Goal: Task Accomplishment & Management: Manage account settings

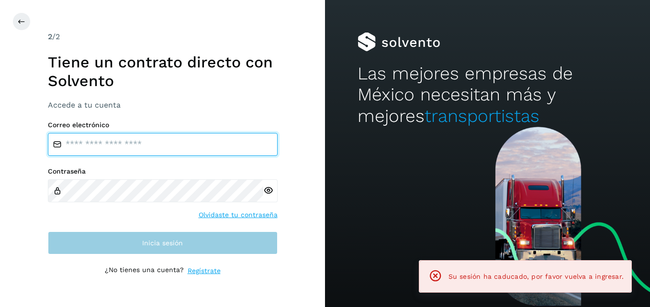
type input "**********"
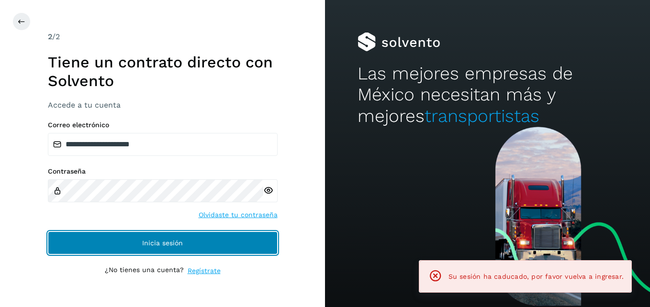
click at [137, 246] on button "Inicia sesión" at bounding box center [163, 243] width 230 height 23
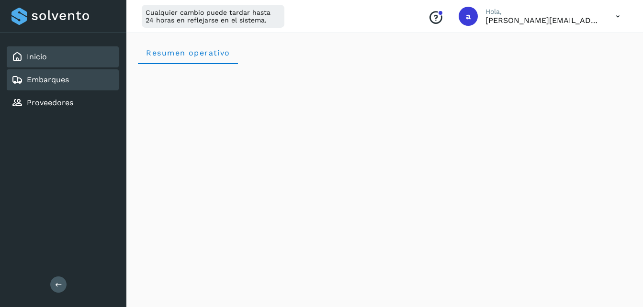
click at [60, 85] on div "Embarques" at bounding box center [39, 79] width 57 height 11
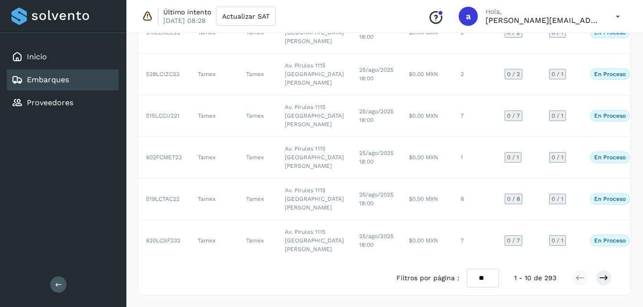
scroll to position [550, 0]
click at [602, 282] on icon at bounding box center [604, 278] width 10 height 10
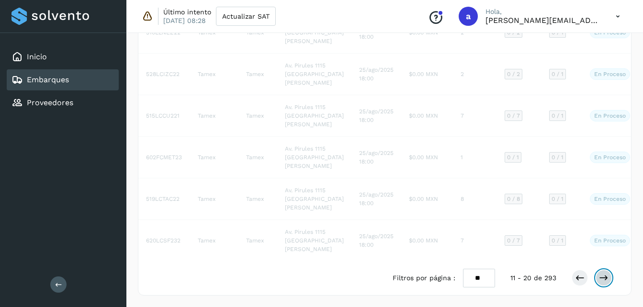
click at [602, 282] on icon at bounding box center [604, 278] width 10 height 10
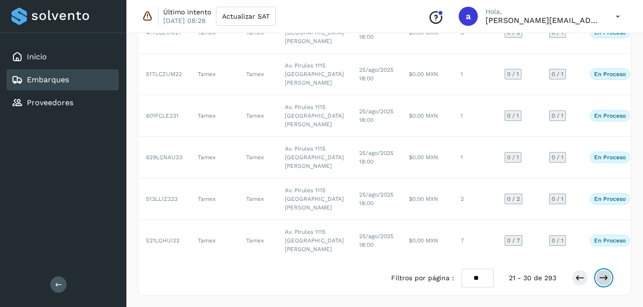
click at [602, 282] on icon at bounding box center [604, 278] width 10 height 10
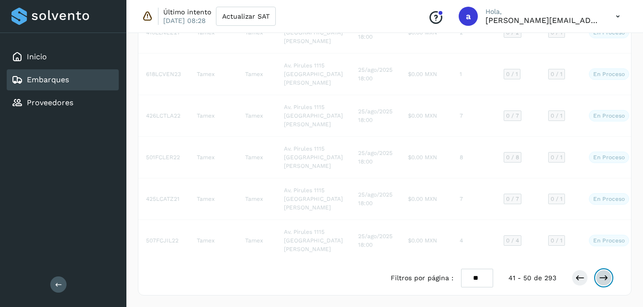
click at [602, 282] on icon at bounding box center [604, 278] width 10 height 10
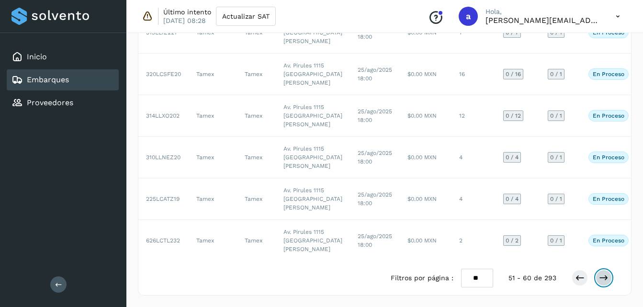
click at [602, 282] on icon at bounding box center [604, 278] width 10 height 10
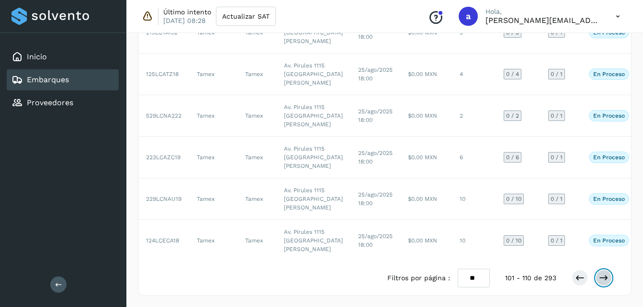
click at [602, 282] on icon at bounding box center [604, 278] width 10 height 10
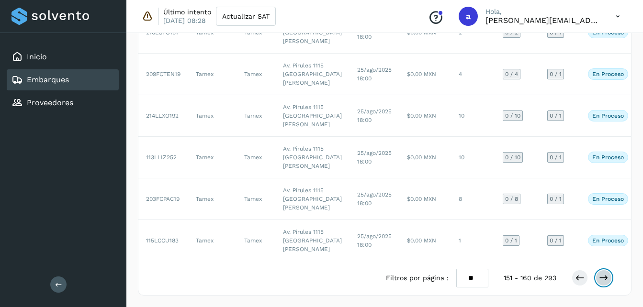
click at [602, 282] on icon at bounding box center [604, 278] width 10 height 10
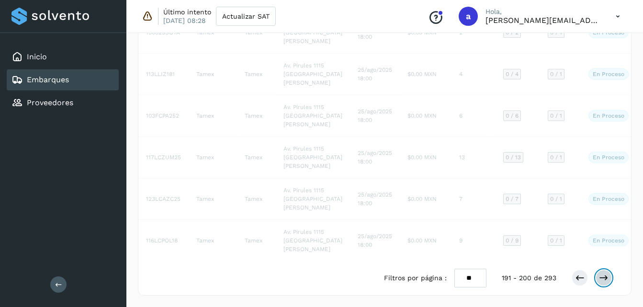
scroll to position [550, 0]
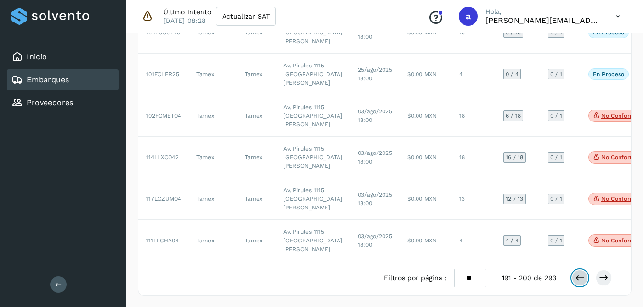
click at [577, 281] on icon at bounding box center [580, 278] width 10 height 10
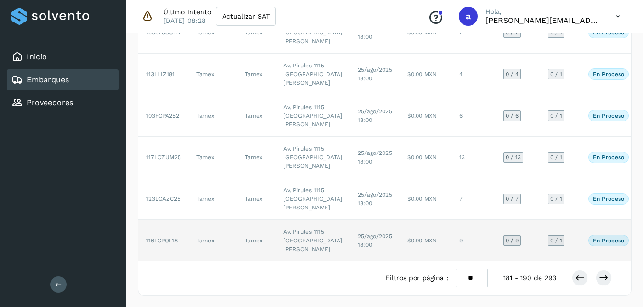
click at [496, 220] on td "0 / 9" at bounding box center [518, 240] width 45 height 41
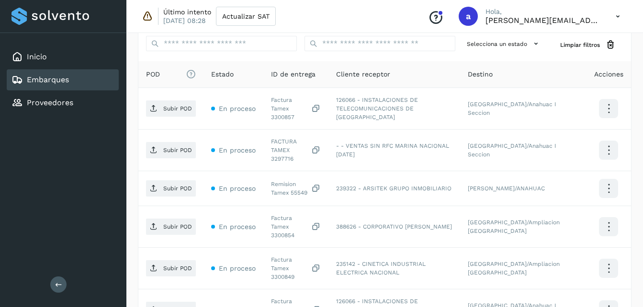
scroll to position [144, 0]
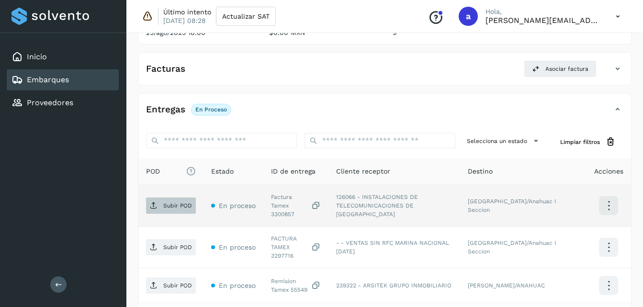
click at [180, 207] on span "Subir POD" at bounding box center [171, 205] width 50 height 15
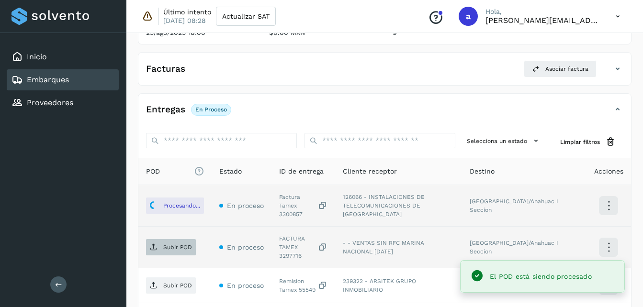
click at [177, 244] on p "Subir POD" at bounding box center [177, 247] width 29 height 7
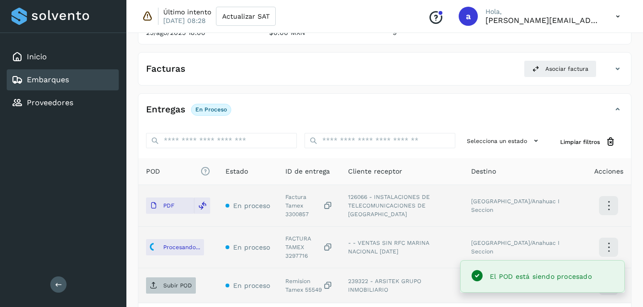
click at [175, 283] on p "Subir POD" at bounding box center [177, 286] width 29 height 7
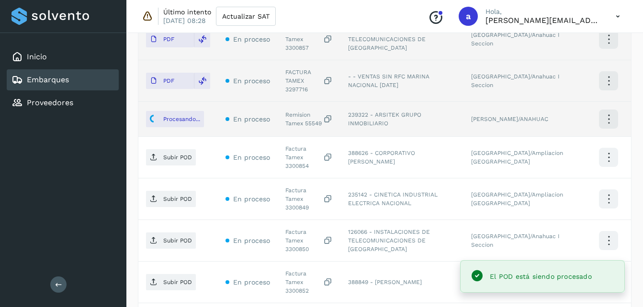
scroll to position [313, 0]
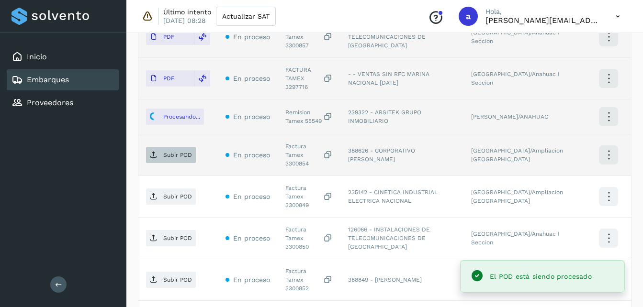
click at [168, 152] on p "Subir POD" at bounding box center [177, 155] width 29 height 7
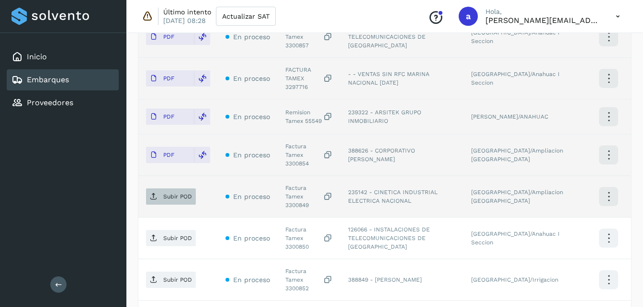
click at [170, 193] on p "Subir POD" at bounding box center [177, 196] width 29 height 7
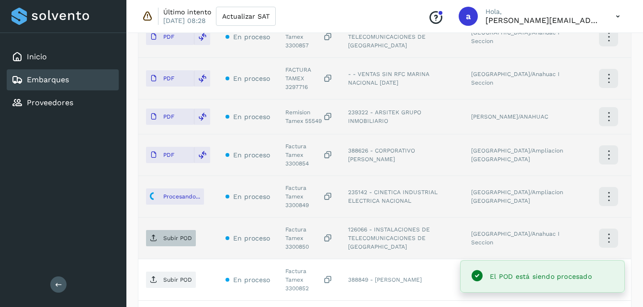
click at [179, 235] on p "Subir POD" at bounding box center [177, 238] width 29 height 7
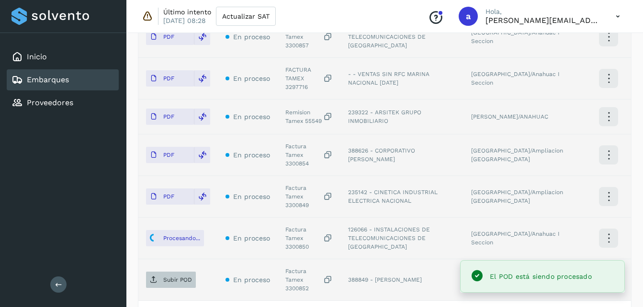
click at [179, 273] on span "Subir POD" at bounding box center [171, 280] width 50 height 15
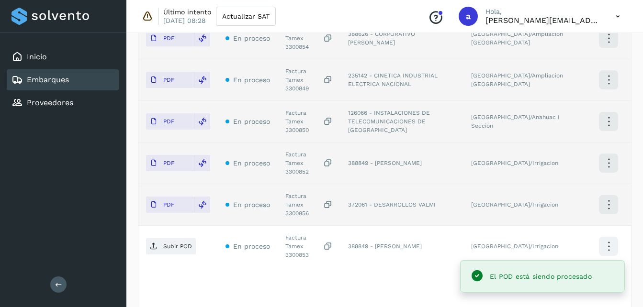
click at [175, 243] on p "Subir POD" at bounding box center [177, 246] width 29 height 7
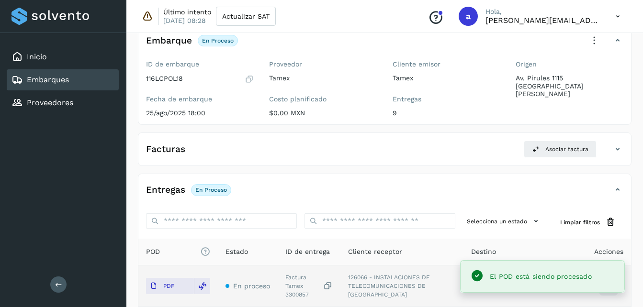
scroll to position [61, 0]
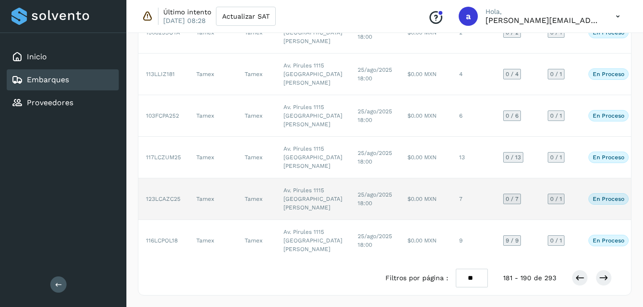
click at [350, 195] on td "25/ago/2025 18:00" at bounding box center [375, 200] width 50 height 42
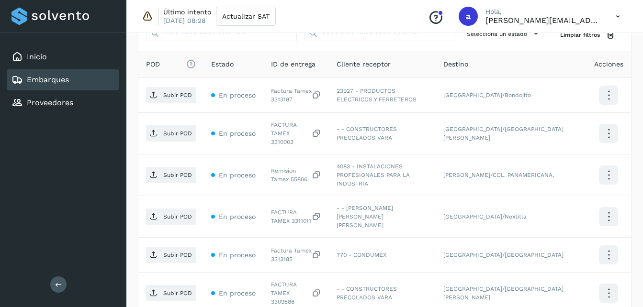
scroll to position [176, 0]
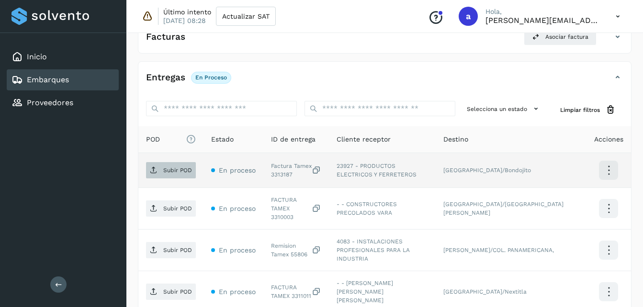
click at [181, 168] on p "Subir POD" at bounding box center [177, 170] width 29 height 7
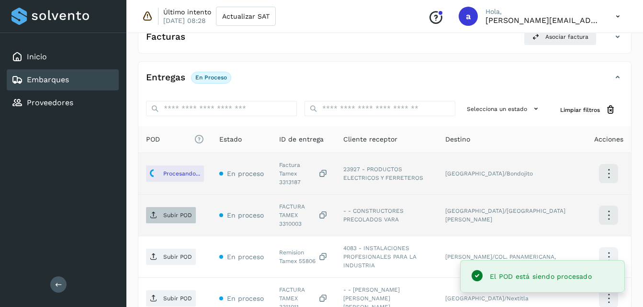
click at [166, 209] on span "Subir POD" at bounding box center [171, 215] width 50 height 15
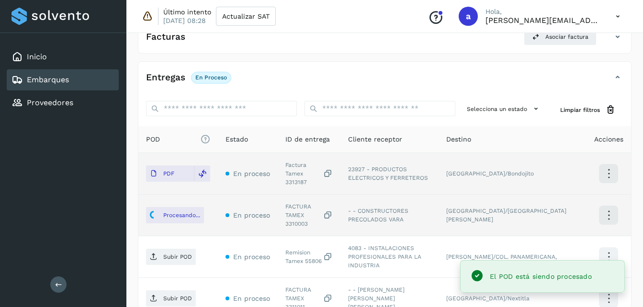
scroll to position [272, 0]
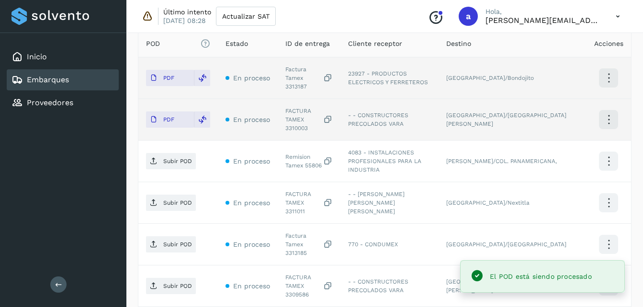
click at [169, 154] on span "Subir POD" at bounding box center [171, 161] width 50 height 15
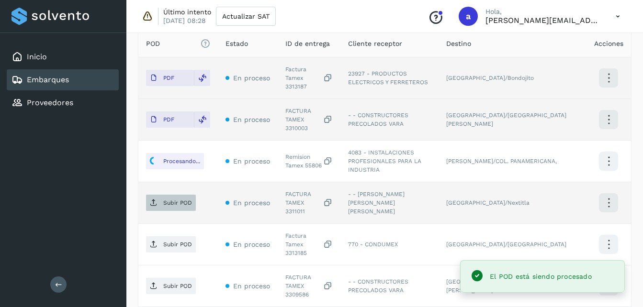
click at [167, 200] on p "Subir POD" at bounding box center [177, 203] width 29 height 7
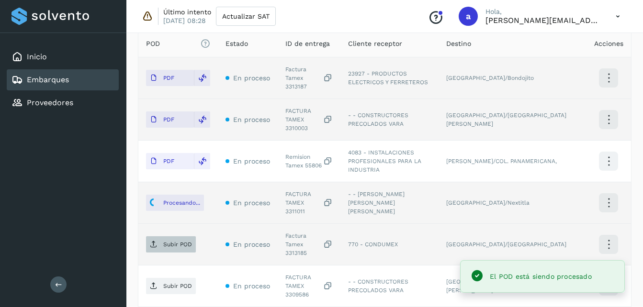
click at [171, 241] on p "Subir POD" at bounding box center [177, 244] width 29 height 7
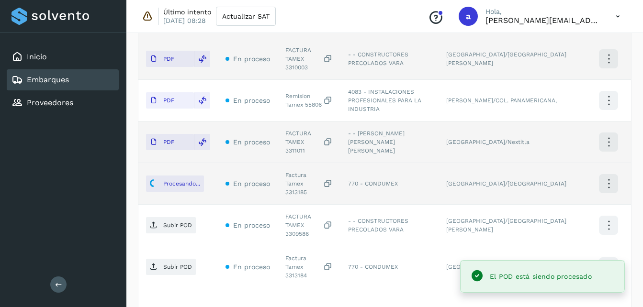
scroll to position [360, 0]
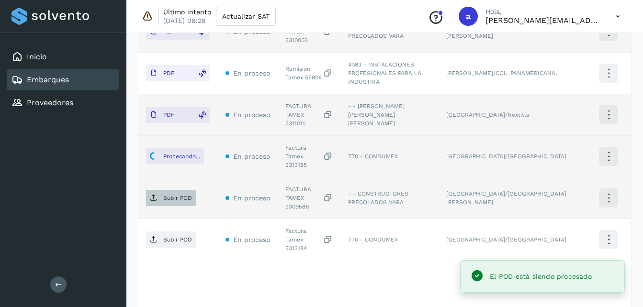
click at [163, 195] on p "Subir POD" at bounding box center [177, 198] width 29 height 7
click at [170, 232] on span "Subir POD" at bounding box center [171, 239] width 50 height 15
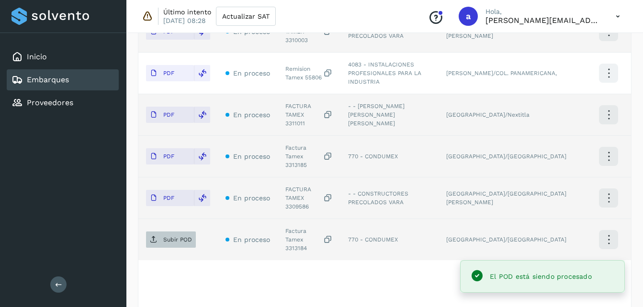
click at [151, 236] on icon at bounding box center [154, 240] width 8 height 8
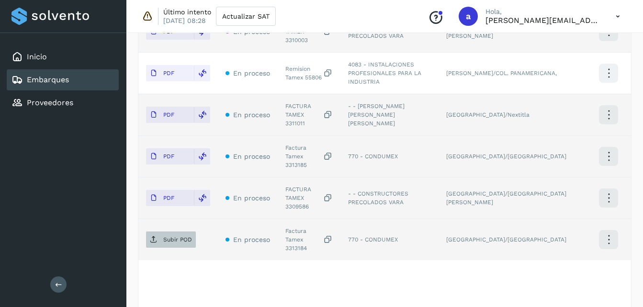
click at [181, 237] on p "Subir POD" at bounding box center [177, 240] width 29 height 7
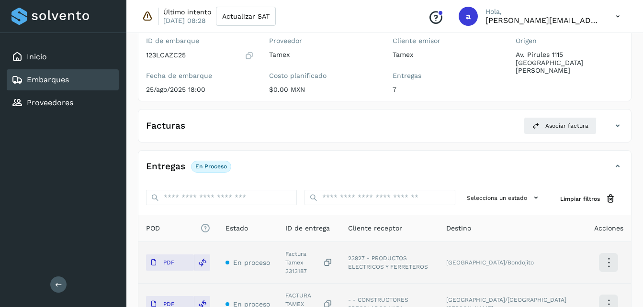
scroll to position [79, 0]
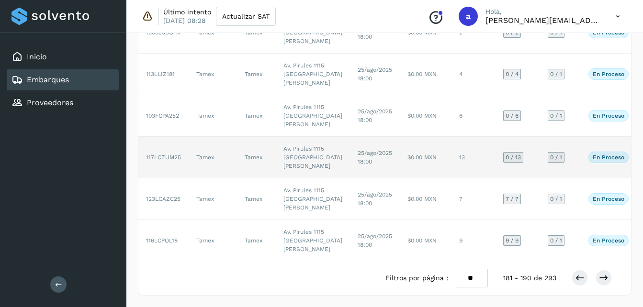
click at [358, 150] on span "25/ago/2025 18:00" at bounding box center [375, 157] width 34 height 15
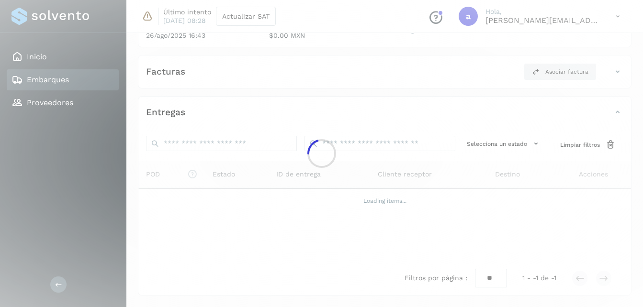
scroll to position [465, 0]
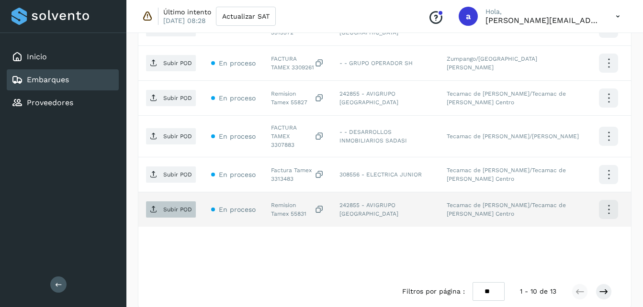
click at [177, 206] on p "Subir POD" at bounding box center [177, 209] width 29 height 7
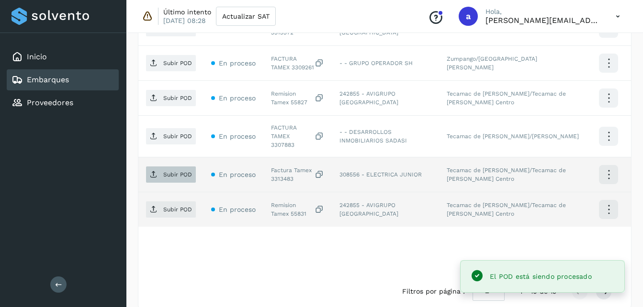
click at [181, 171] on p "Subir POD" at bounding box center [177, 174] width 29 height 7
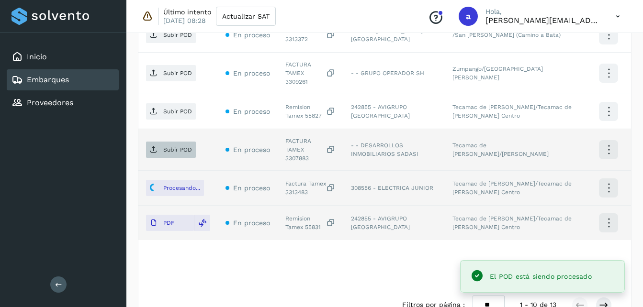
click at [178, 147] on p "Subir POD" at bounding box center [177, 150] width 29 height 7
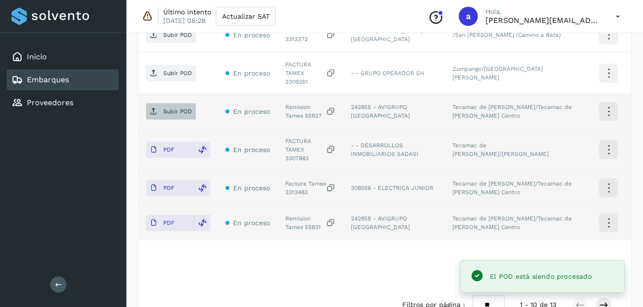
click at [180, 108] on p "Subir POD" at bounding box center [177, 111] width 29 height 7
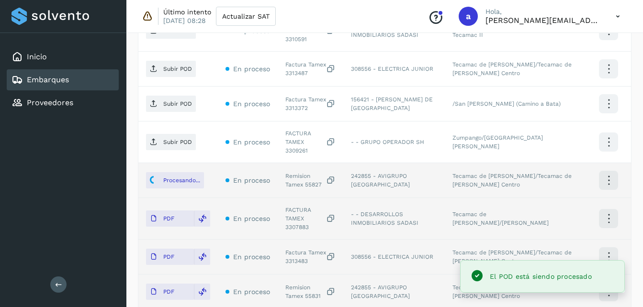
scroll to position [349, 0]
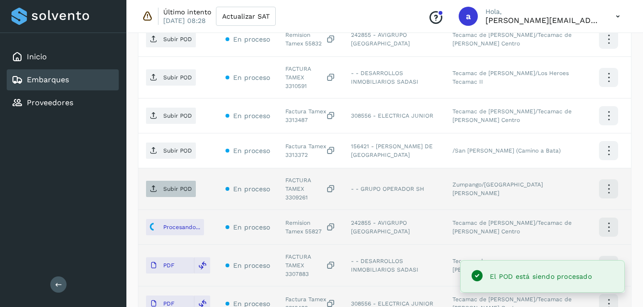
click at [179, 186] on p "Subir POD" at bounding box center [177, 189] width 29 height 7
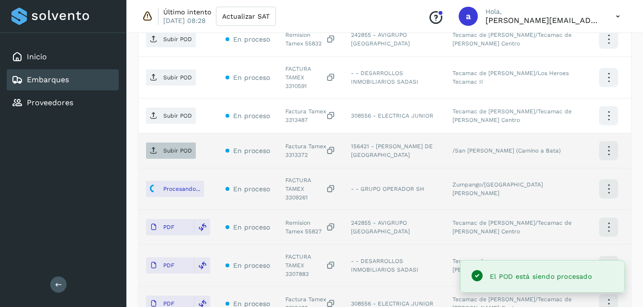
click at [183, 148] on p "Subir POD" at bounding box center [177, 151] width 29 height 7
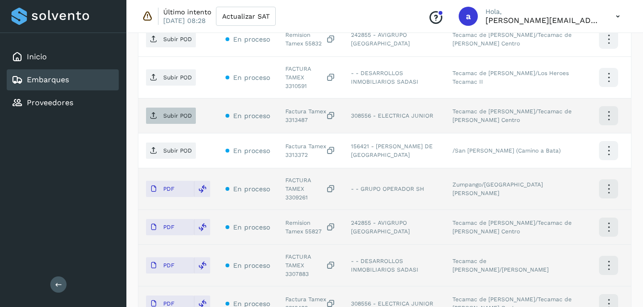
click at [177, 108] on span "Subir POD" at bounding box center [171, 115] width 50 height 15
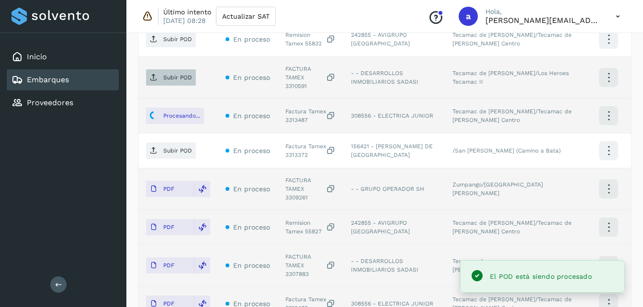
click at [175, 70] on span "Subir POD" at bounding box center [171, 77] width 50 height 15
drag, startPoint x: 644, startPoint y: 163, endPoint x: 616, endPoint y: 14, distance: 152.0
click at [616, 14] on icon at bounding box center [618, 17] width 20 height 20
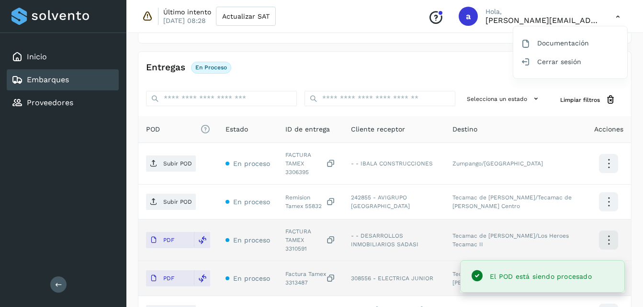
scroll to position [184, 0]
click at [161, 192] on div at bounding box center [321, 153] width 643 height 307
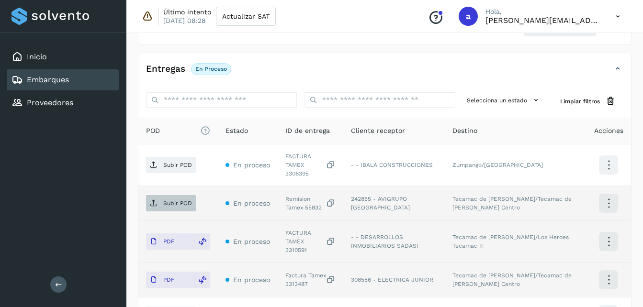
click at [169, 200] on p "Subir POD" at bounding box center [177, 203] width 29 height 7
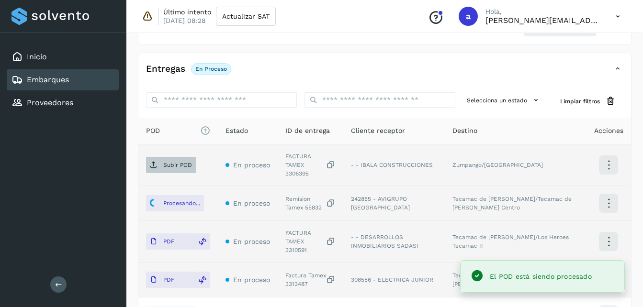
click at [180, 162] on p "Subir POD" at bounding box center [177, 165] width 29 height 7
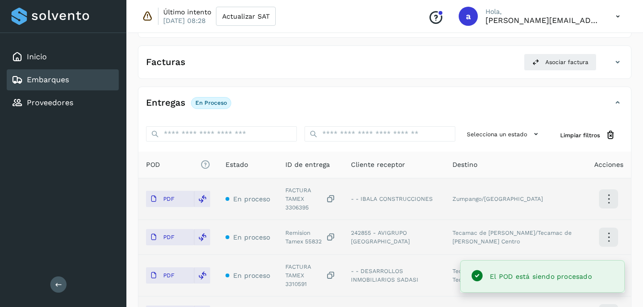
scroll to position [141, 0]
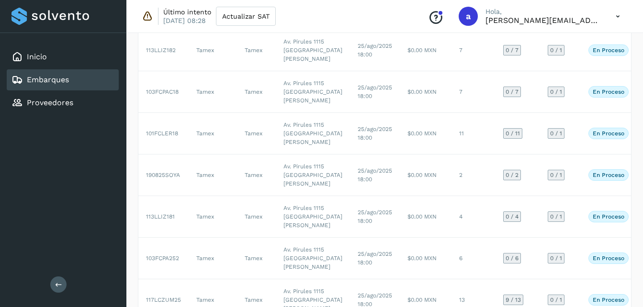
scroll to position [492, 0]
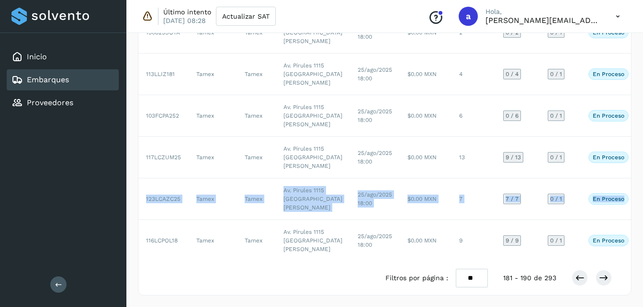
drag, startPoint x: 642, startPoint y: 178, endPoint x: 644, endPoint y: 169, distance: 9.3
click at [643, 169] on html "Inicio Embarques Proveedores Salir Último intento [DATE] 08:28 Actualizar SAT C…" at bounding box center [321, 11] width 643 height 591
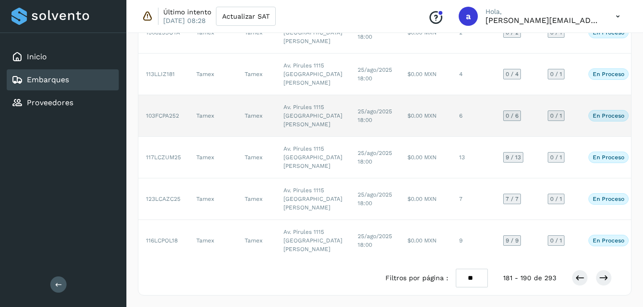
click at [353, 100] on td "25/ago/2025 18:00" at bounding box center [375, 116] width 50 height 42
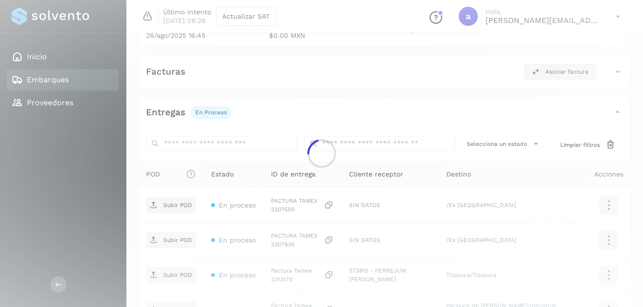
scroll to position [325, 0]
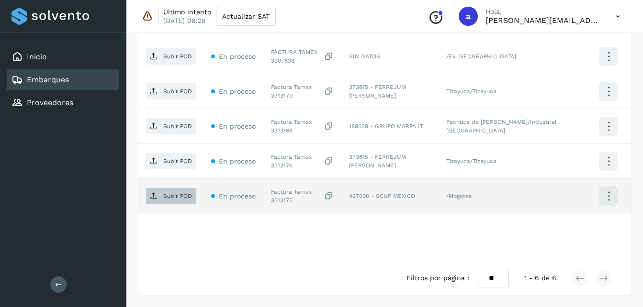
click at [168, 191] on span "Subir POD" at bounding box center [171, 196] width 50 height 15
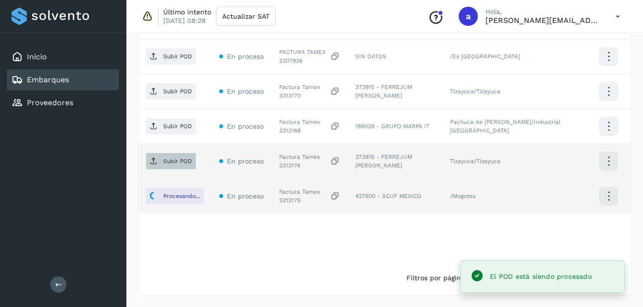
click at [174, 165] on p "Subir POD" at bounding box center [177, 161] width 29 height 7
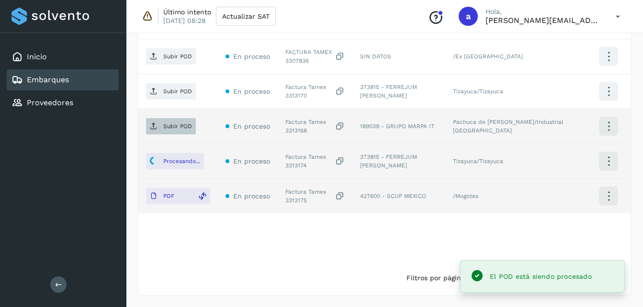
click at [168, 130] on p "Subir POD" at bounding box center [177, 126] width 29 height 7
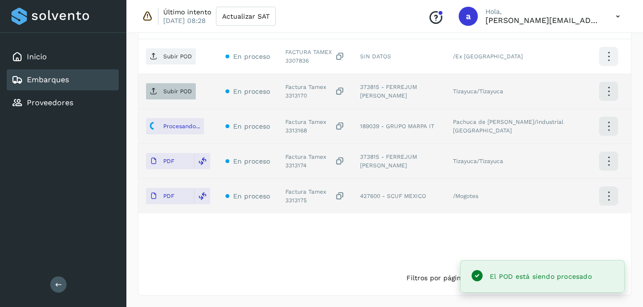
click at [172, 97] on span "Subir POD" at bounding box center [171, 91] width 50 height 15
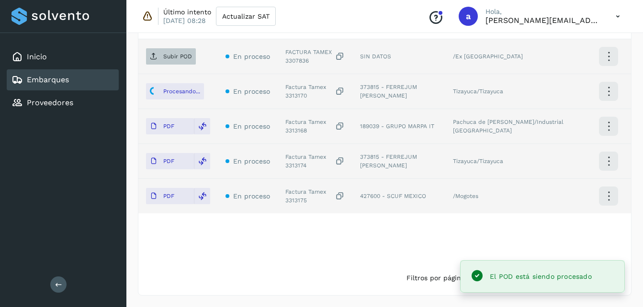
click at [162, 49] on span "Subir POD" at bounding box center [171, 56] width 50 height 15
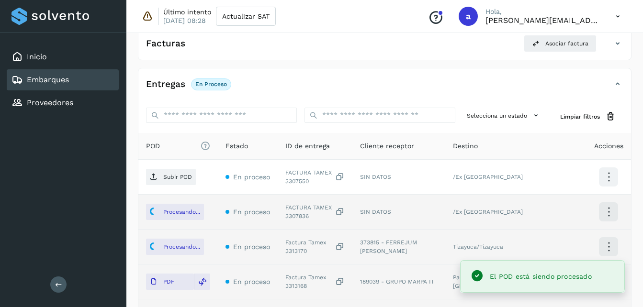
scroll to position [167, 0]
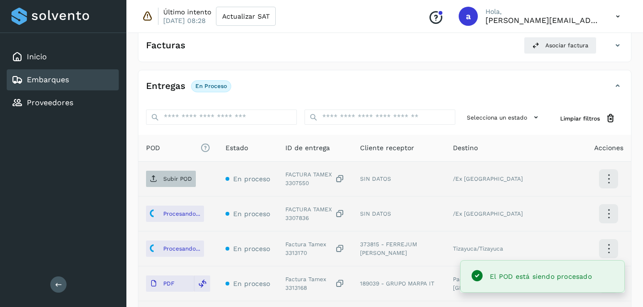
click at [181, 178] on p "Subir POD" at bounding box center [177, 179] width 29 height 7
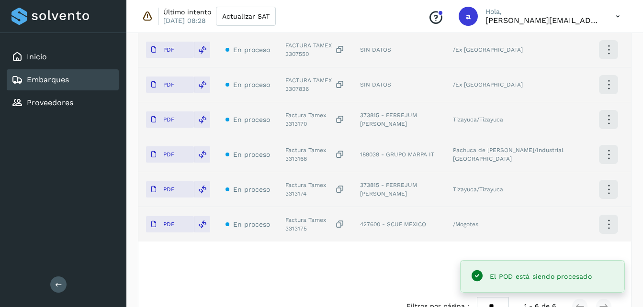
scroll to position [172, 0]
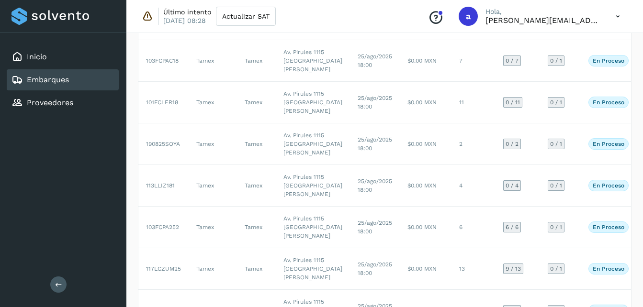
scroll to position [492, 0]
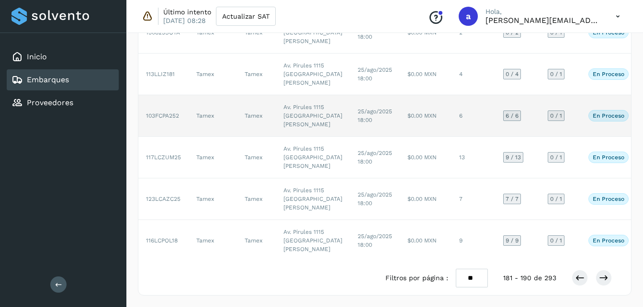
click at [400, 95] on td "$0.00 MXN" at bounding box center [426, 116] width 52 height 42
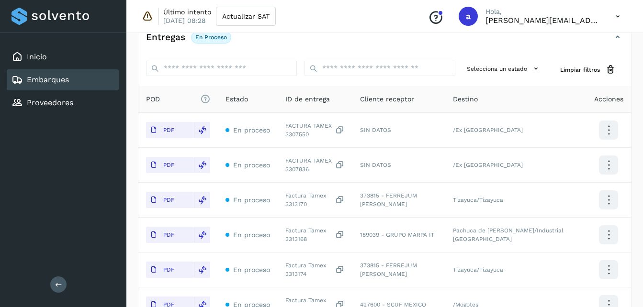
scroll to position [212, 0]
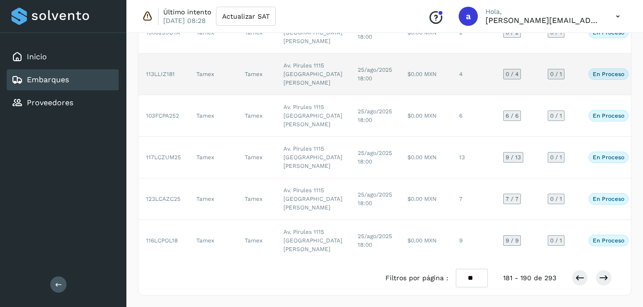
click at [308, 95] on td "Av. Pirules 1115 [GEOGRAPHIC_DATA][PERSON_NAME]" at bounding box center [313, 75] width 74 height 42
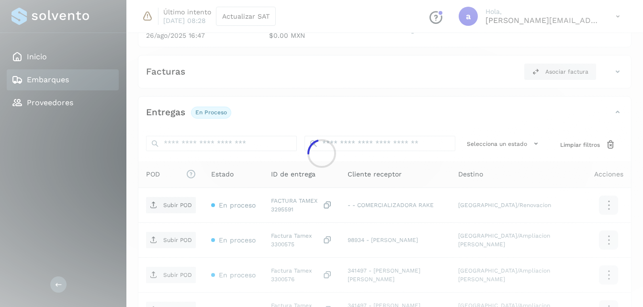
scroll to position [255, 0]
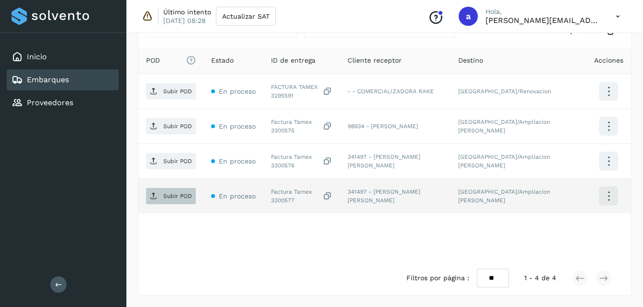
click at [163, 195] on p "Subir POD" at bounding box center [177, 196] width 29 height 7
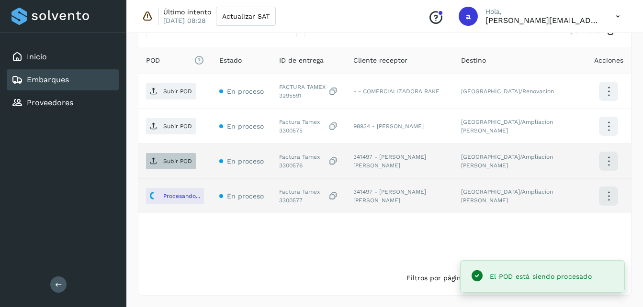
click at [185, 166] on span "Subir POD" at bounding box center [171, 161] width 50 height 15
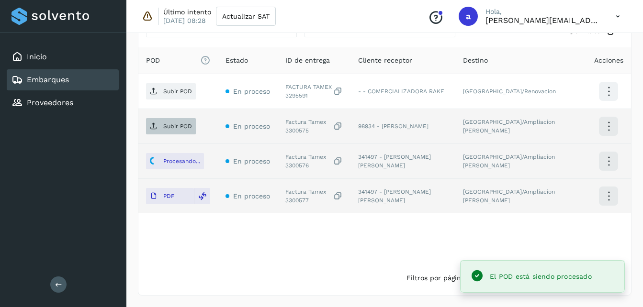
click at [186, 131] on span "Subir POD" at bounding box center [171, 126] width 50 height 15
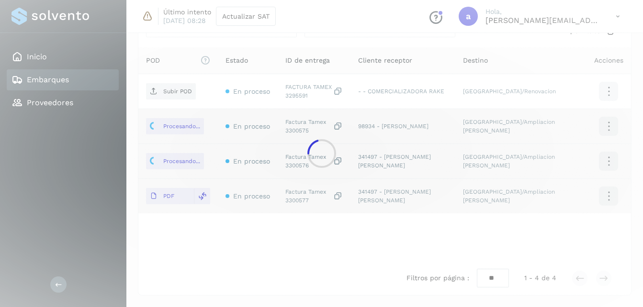
click at [170, 94] on div at bounding box center [321, 153] width 643 height 307
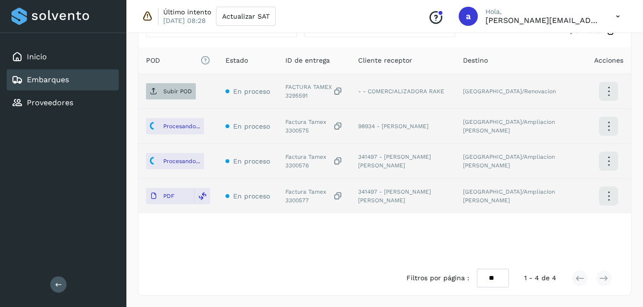
click at [181, 94] on p "Subir POD" at bounding box center [177, 91] width 29 height 7
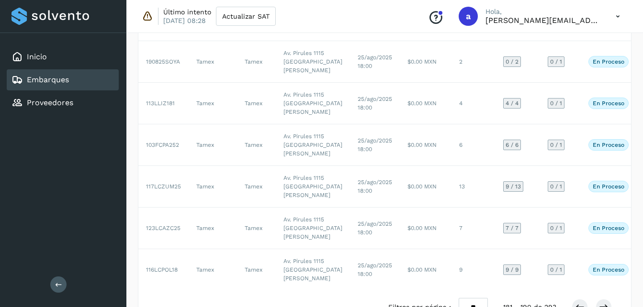
scroll to position [370, 0]
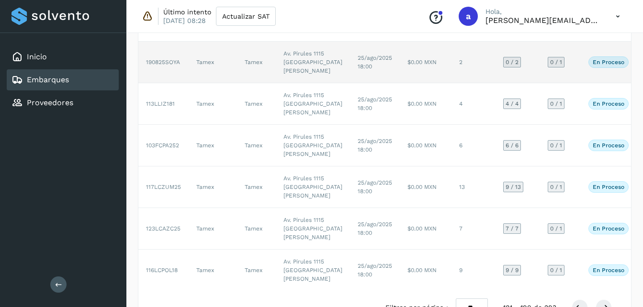
click at [361, 83] on td "25/ago/2025 18:00" at bounding box center [375, 63] width 50 height 42
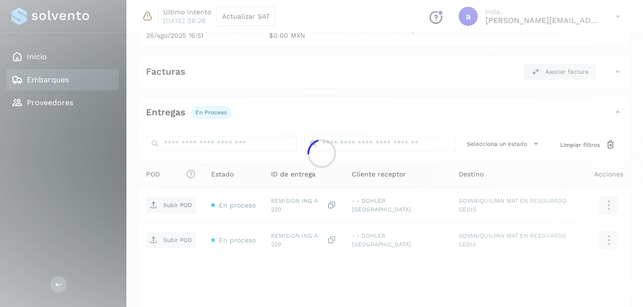
scroll to position [185, 0]
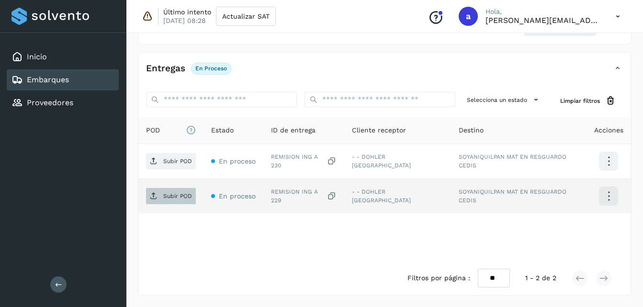
click at [164, 193] on p "Subir POD" at bounding box center [177, 196] width 29 height 7
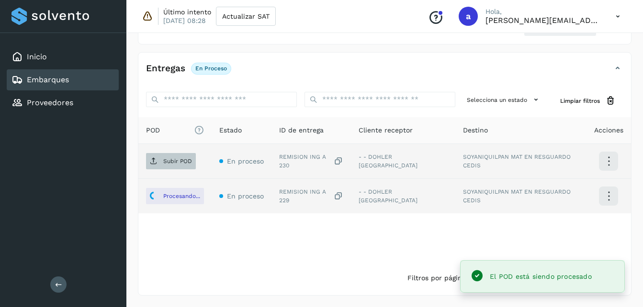
click at [185, 159] on p "Subir POD" at bounding box center [177, 161] width 29 height 7
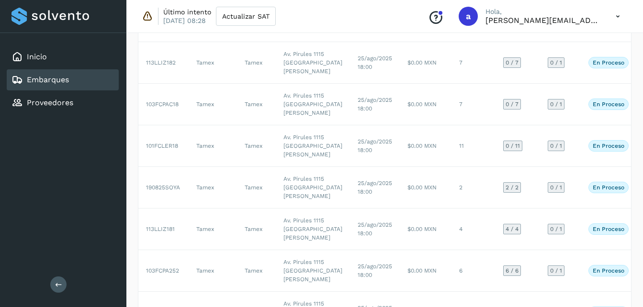
scroll to position [130, 0]
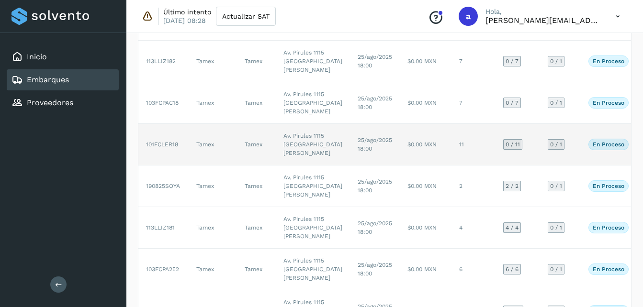
click at [452, 166] on td "11" at bounding box center [474, 145] width 44 height 42
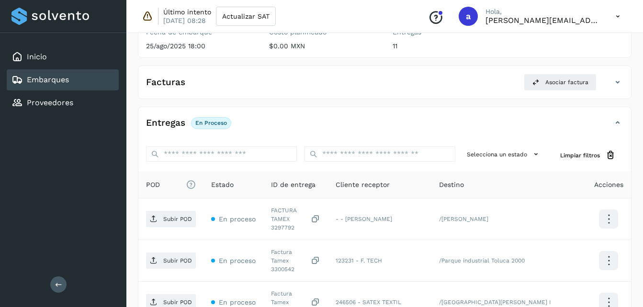
drag, startPoint x: 647, startPoint y: 151, endPoint x: 628, endPoint y: 51, distance: 101.8
click at [628, 51] on div "Origen Av. Pirules 1115 [GEOGRAPHIC_DATA][PERSON_NAME]" at bounding box center [569, 23] width 123 height 68
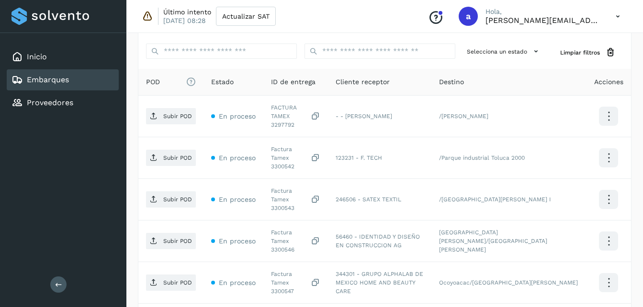
scroll to position [255, 0]
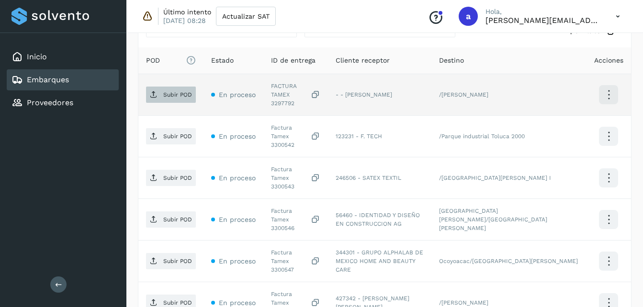
click at [163, 91] on p "Subir POD" at bounding box center [177, 94] width 29 height 7
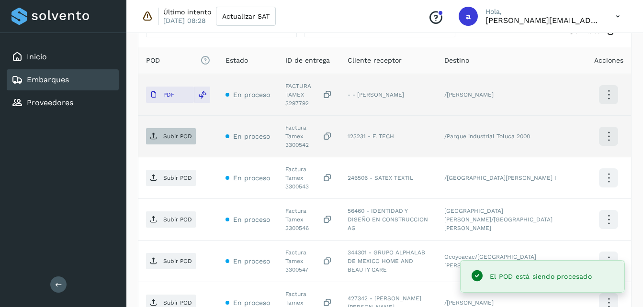
click at [166, 133] on p "Subir POD" at bounding box center [177, 136] width 29 height 7
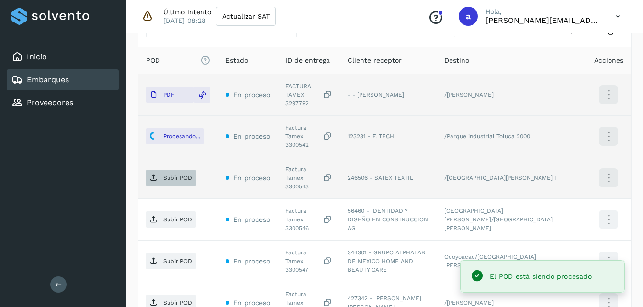
click at [178, 175] on p "Subir POD" at bounding box center [177, 178] width 29 height 7
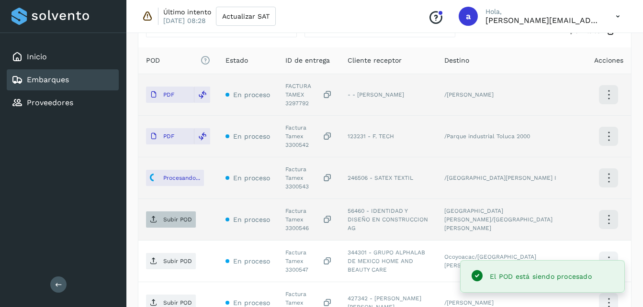
click at [170, 216] on p "Subir POD" at bounding box center [177, 219] width 29 height 7
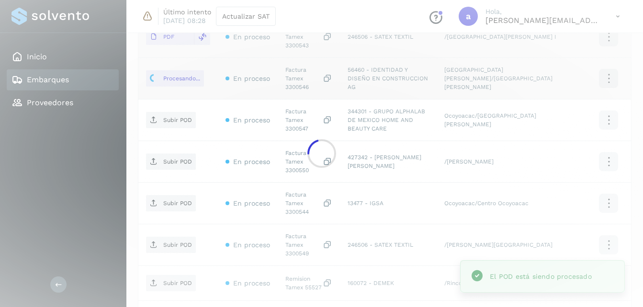
scroll to position [398, 0]
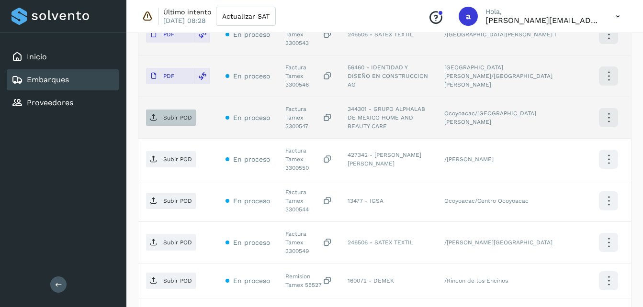
click at [172, 114] on p "Subir POD" at bounding box center [177, 117] width 29 height 7
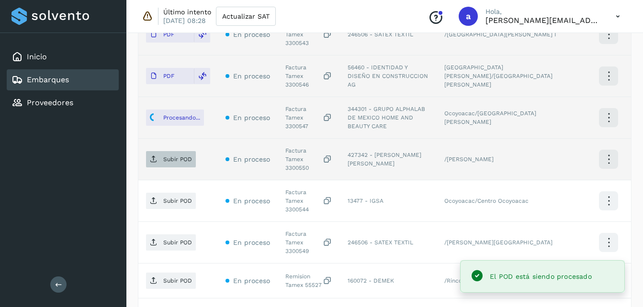
click at [184, 156] on p "Subir POD" at bounding box center [177, 159] width 29 height 7
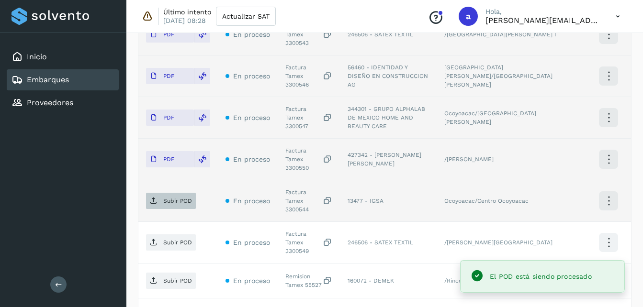
click at [178, 198] on p "Subir POD" at bounding box center [177, 201] width 29 height 7
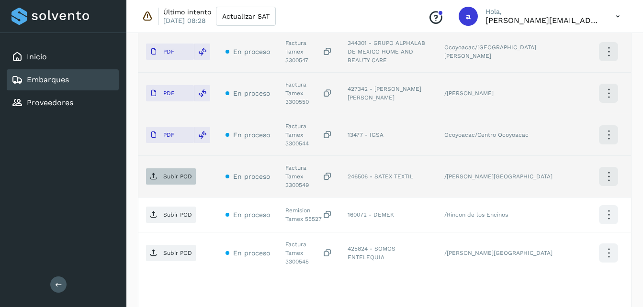
click at [175, 169] on span "Subir POD" at bounding box center [171, 176] width 50 height 15
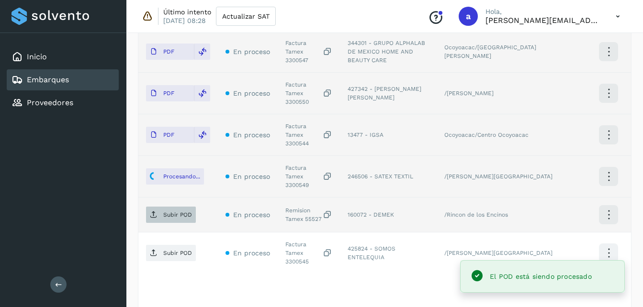
click at [149, 207] on span "Subir POD" at bounding box center [171, 214] width 50 height 15
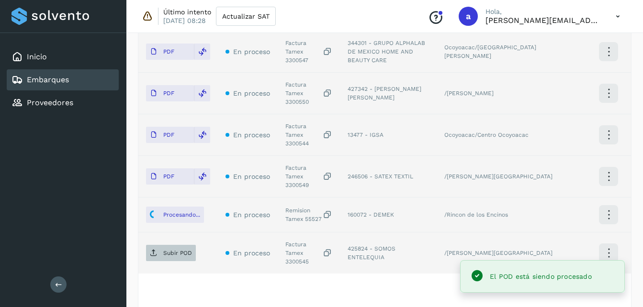
click at [166, 250] on p "Subir POD" at bounding box center [177, 253] width 29 height 7
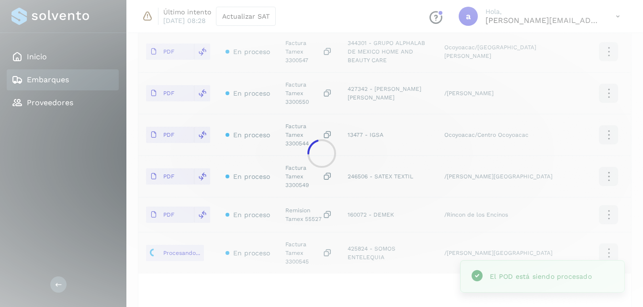
drag, startPoint x: 650, startPoint y: 215, endPoint x: 422, endPoint y: 230, distance: 228.0
click at [422, 230] on div at bounding box center [321, 153] width 643 height 307
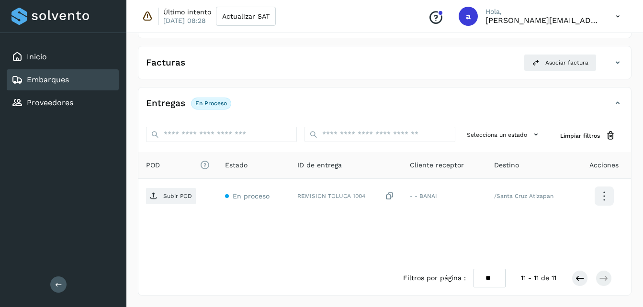
scroll to position [150, 0]
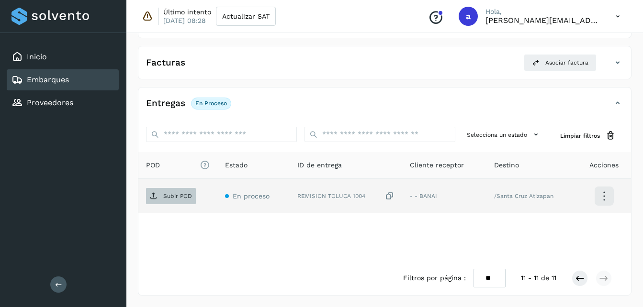
click at [174, 193] on p "Subir POD" at bounding box center [177, 196] width 29 height 7
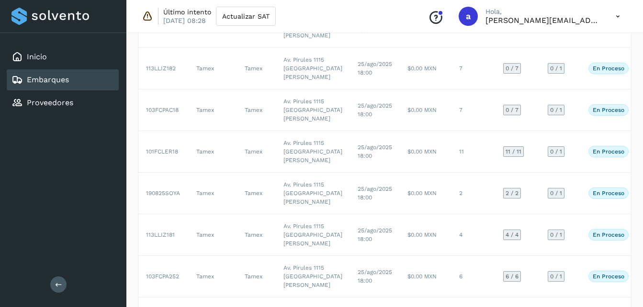
scroll to position [147, 0]
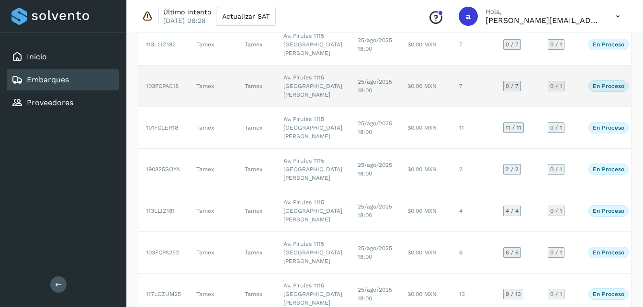
click at [350, 107] on td "25/ago/2025 18:00" at bounding box center [375, 87] width 50 height 42
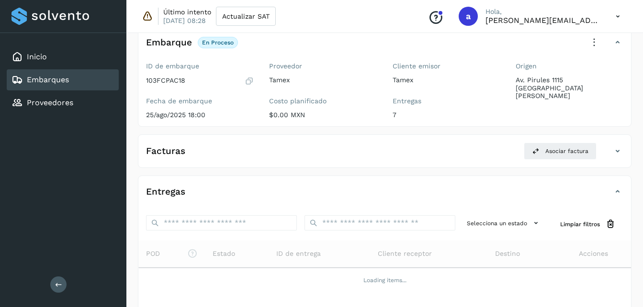
scroll to position [141, 0]
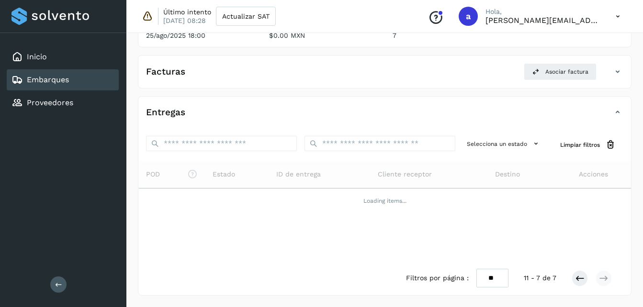
click at [248, 224] on div "POD El tamaño máximo de archivo es de 20 Mb. Estado ID de entrega Cliente recep…" at bounding box center [384, 211] width 493 height 100
click at [269, 181] on th "Estado" at bounding box center [320, 174] width 102 height 27
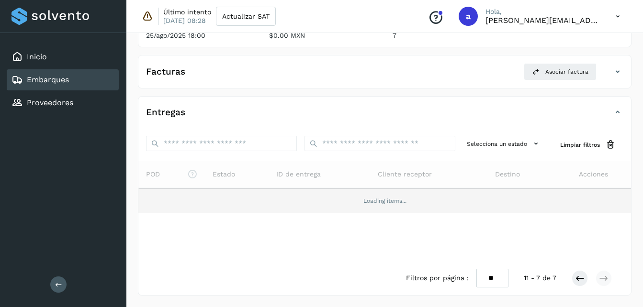
click at [224, 206] on td "Loading items..." at bounding box center [384, 201] width 493 height 25
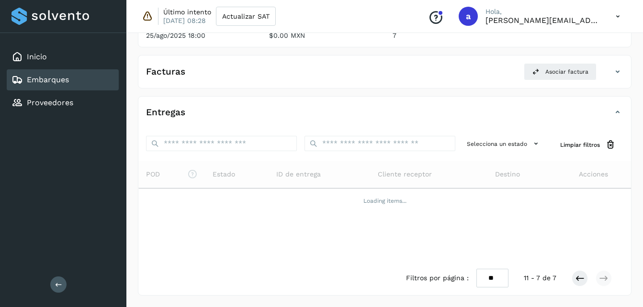
click at [408, 227] on div "POD El tamaño máximo de archivo es de 20 Mb. Estado ID de entrega Cliente recep…" at bounding box center [384, 211] width 493 height 100
click at [582, 286] on button at bounding box center [580, 279] width 16 height 16
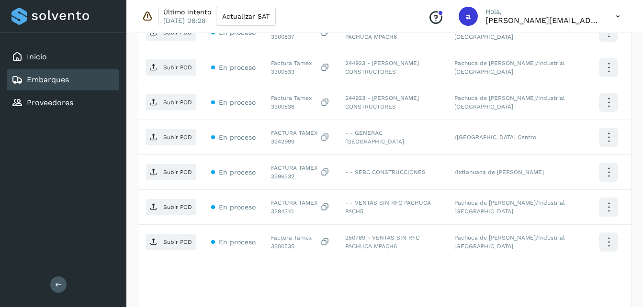
scroll to position [360, 0]
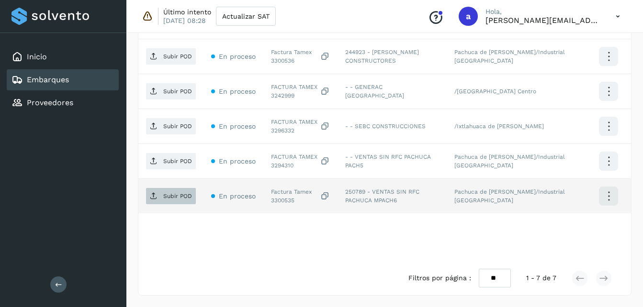
click at [172, 196] on p "Subir POD" at bounding box center [177, 196] width 29 height 7
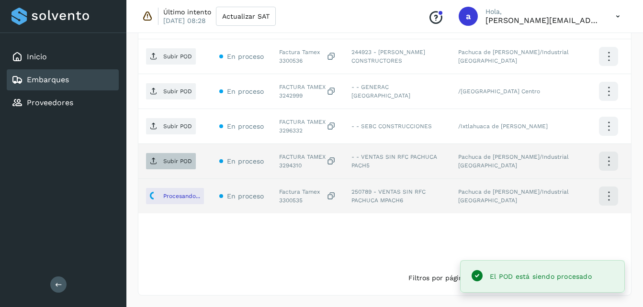
click at [192, 155] on span "Subir POD" at bounding box center [171, 161] width 50 height 15
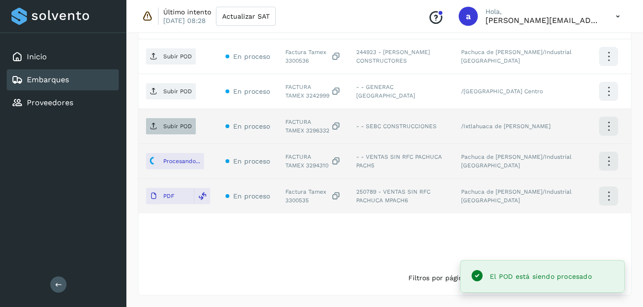
click at [173, 126] on p "Subir POD" at bounding box center [177, 126] width 29 height 7
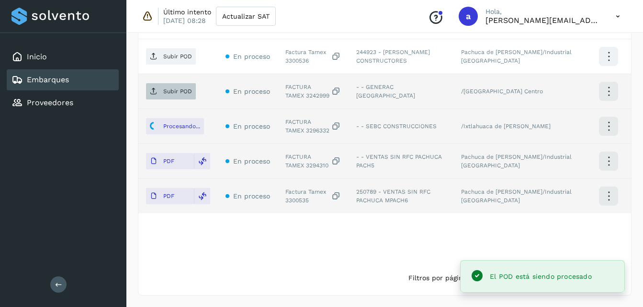
click at [161, 95] on span "Subir POD" at bounding box center [171, 91] width 50 height 15
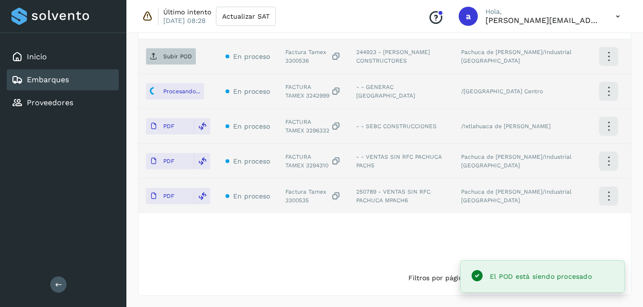
click at [168, 61] on span "Subir POD" at bounding box center [171, 56] width 50 height 15
drag, startPoint x: 649, startPoint y: 213, endPoint x: 419, endPoint y: 231, distance: 231.1
click at [419, 231] on div "POD El tamaño máximo de archivo es de 20 Mb. Estado ID de entrega Cliente recep…" at bounding box center [384, 102] width 493 height 319
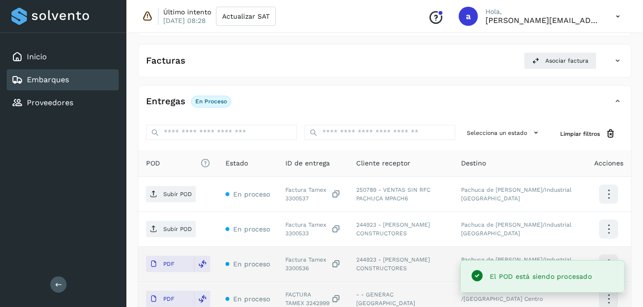
scroll to position [135, 0]
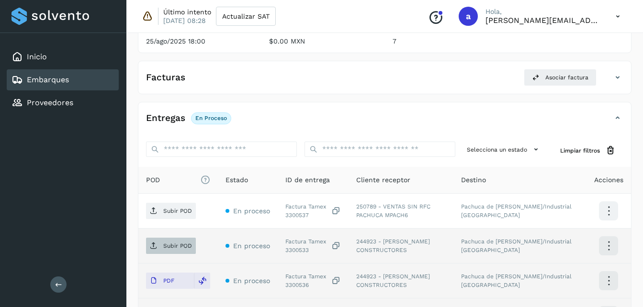
click at [154, 247] on icon at bounding box center [154, 246] width 8 height 8
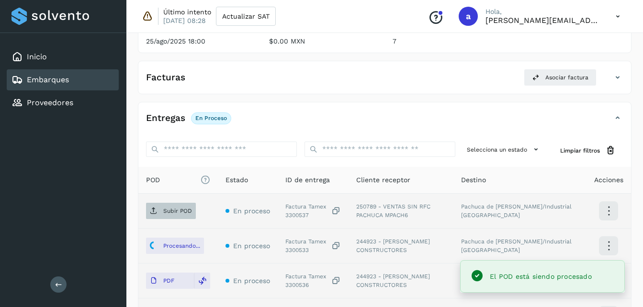
click at [172, 211] on p "Subir POD" at bounding box center [177, 211] width 29 height 7
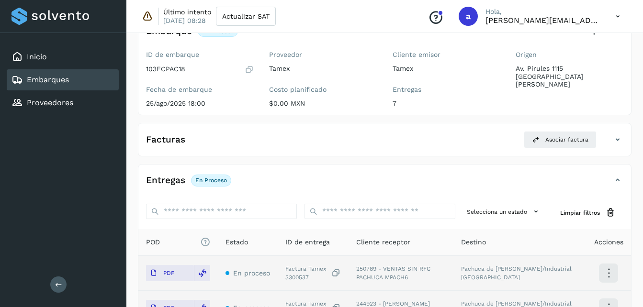
scroll to position [71, 0]
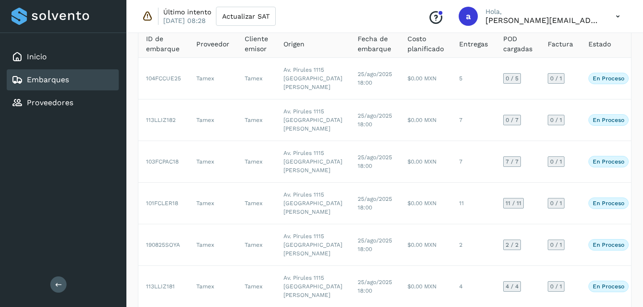
scroll to position [147, 0]
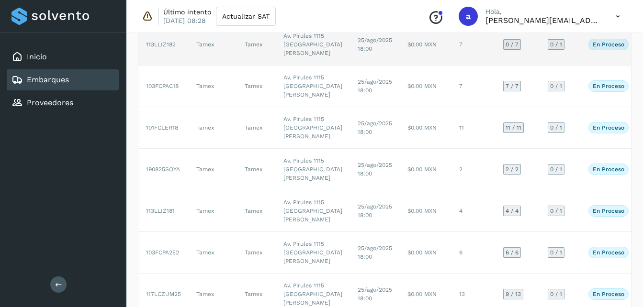
click at [452, 66] on td "7" at bounding box center [474, 45] width 44 height 42
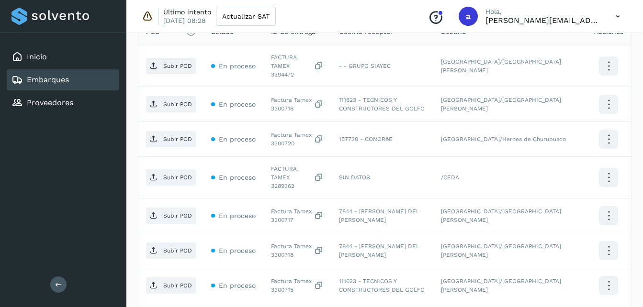
scroll to position [247, 0]
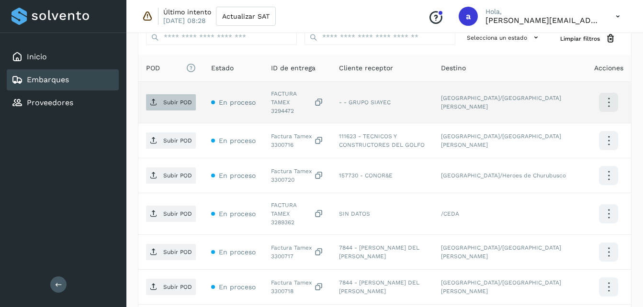
click at [170, 102] on p "Subir POD" at bounding box center [177, 102] width 29 height 7
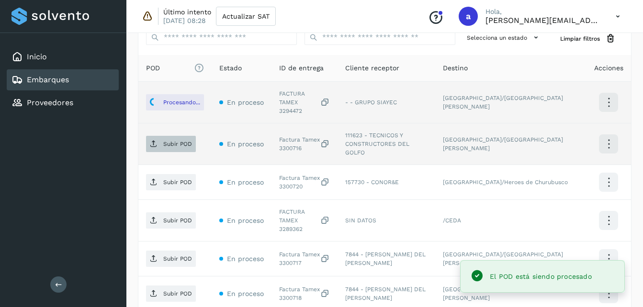
click at [173, 136] on span "Subir POD" at bounding box center [171, 143] width 50 height 15
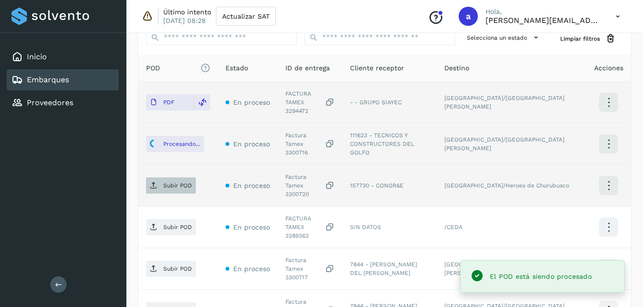
click at [161, 178] on span "Subir POD" at bounding box center [171, 185] width 50 height 15
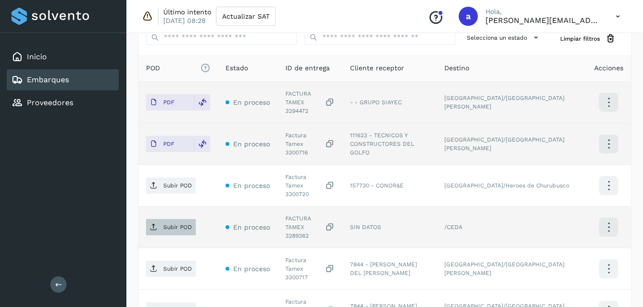
click at [182, 224] on p "Subir POD" at bounding box center [177, 227] width 29 height 7
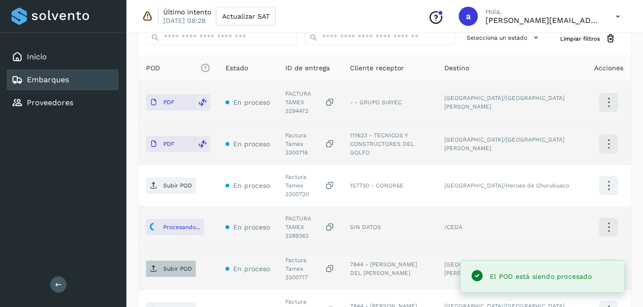
click at [181, 266] on p "Subir POD" at bounding box center [177, 269] width 29 height 7
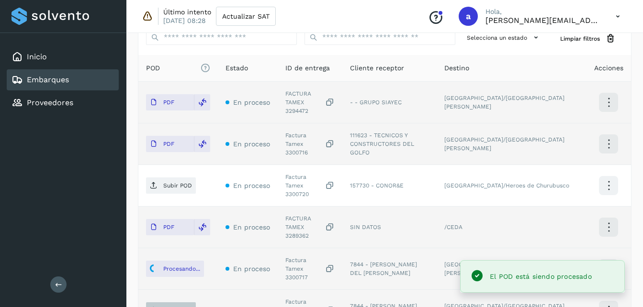
click at [166, 303] on span "Subir POD" at bounding box center [171, 310] width 50 height 15
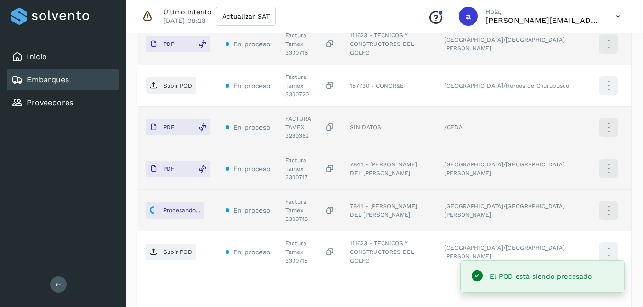
scroll to position [360, 0]
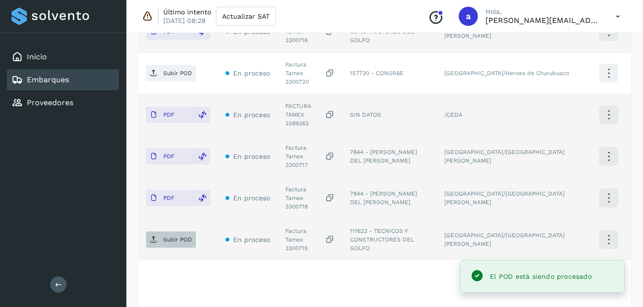
click at [174, 232] on span "Subir POD" at bounding box center [171, 239] width 50 height 15
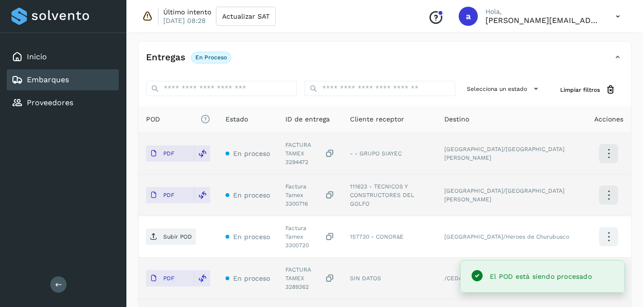
scroll to position [248, 0]
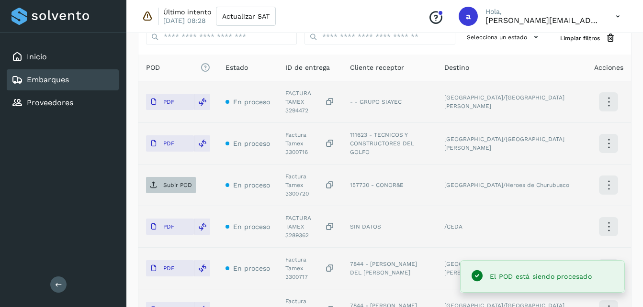
click at [159, 178] on span "Subir POD" at bounding box center [171, 185] width 50 height 15
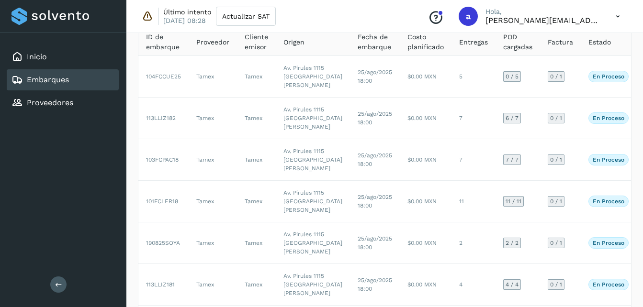
scroll to position [24, 0]
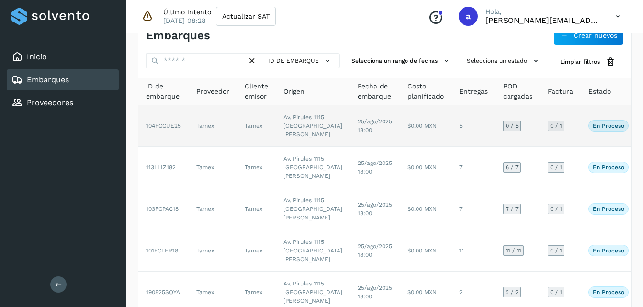
click at [350, 138] on td "25/ago/2025 18:00" at bounding box center [375, 126] width 50 height 42
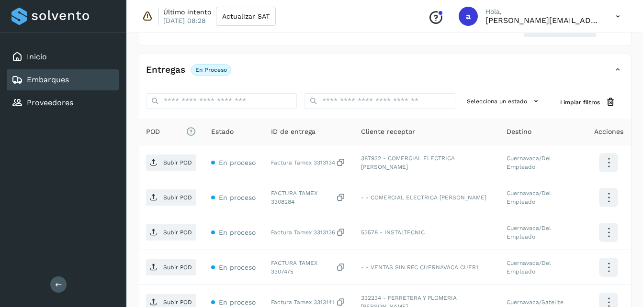
scroll to position [204, 0]
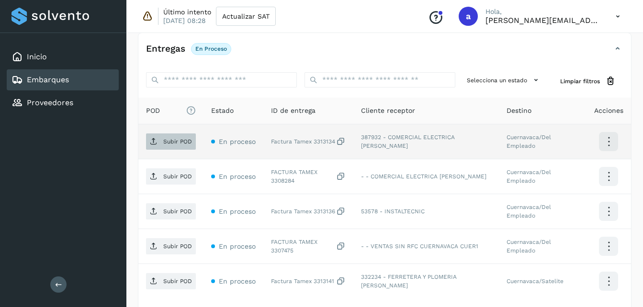
click at [165, 138] on p "Subir POD" at bounding box center [177, 141] width 29 height 7
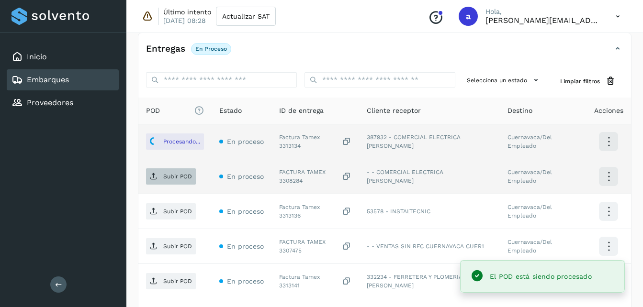
click at [163, 178] on p "Subir POD" at bounding box center [177, 176] width 29 height 7
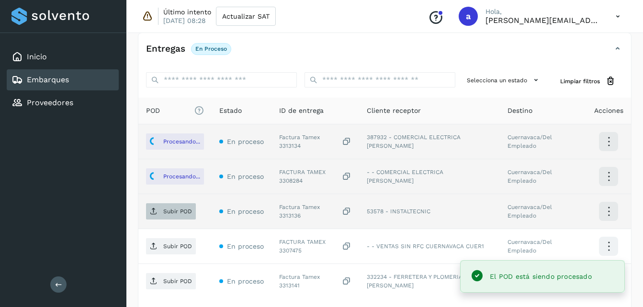
click at [181, 209] on p "Subir POD" at bounding box center [177, 211] width 29 height 7
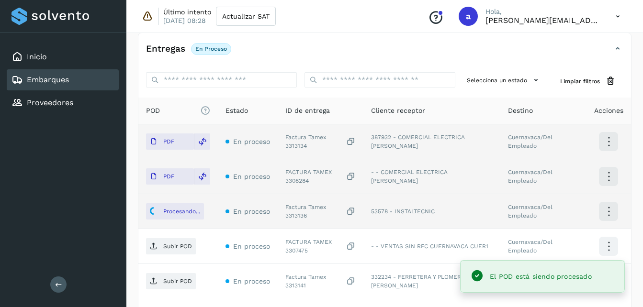
scroll to position [290, 0]
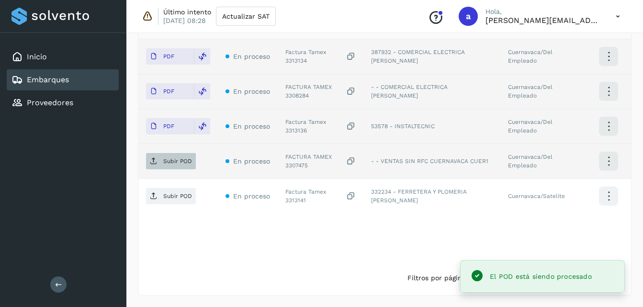
click at [161, 168] on span "Subir POD" at bounding box center [171, 161] width 50 height 15
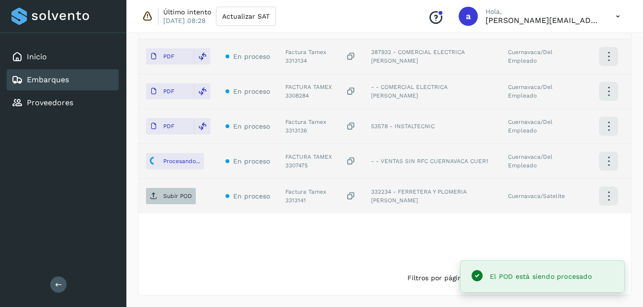
click at [169, 192] on span "Subir POD" at bounding box center [171, 196] width 50 height 15
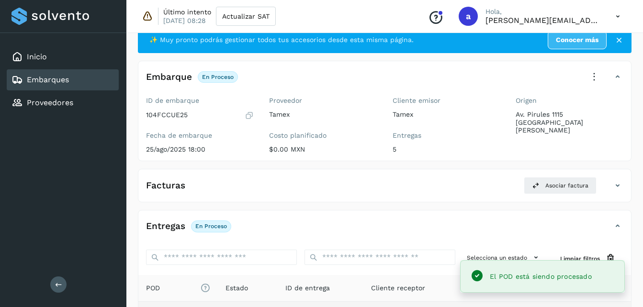
scroll to position [21, 0]
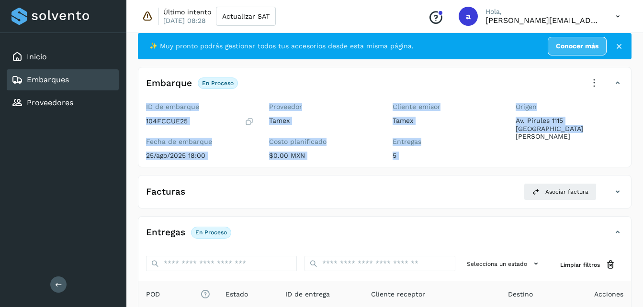
drag, startPoint x: 641, startPoint y: 68, endPoint x: 643, endPoint y: 165, distance: 96.8
click at [643, 165] on html "Inicio Embarques Proveedores Salir Último intento [DATE] 08:28 Actualizar SAT C…" at bounding box center [321, 277] width 643 height 597
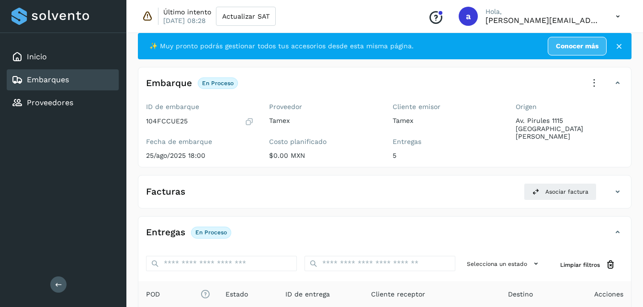
drag, startPoint x: 643, startPoint y: 165, endPoint x: 631, endPoint y: 217, distance: 54.0
click at [631, 217] on div "✨ Muy pronto podrás gestionar todos tus accesorios desde esta misma página. Con…" at bounding box center [385, 299] width 494 height 532
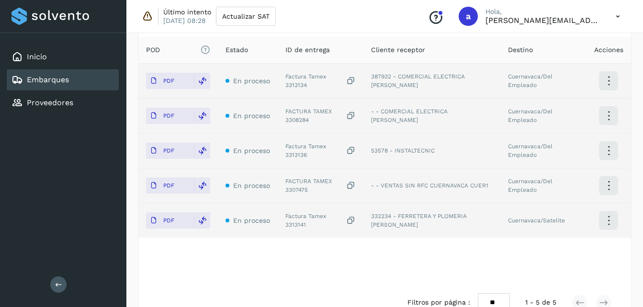
scroll to position [281, 0]
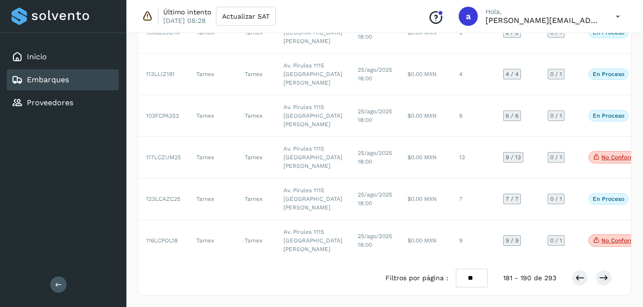
scroll to position [550, 0]
click at [575, 276] on icon at bounding box center [580, 278] width 10 height 10
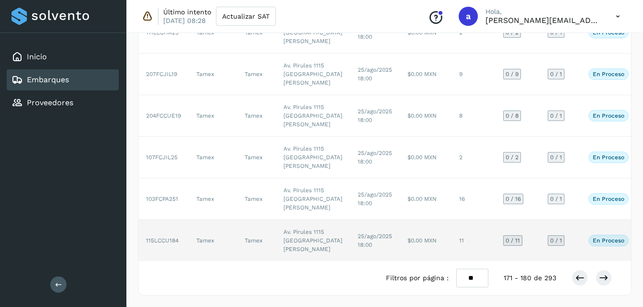
click at [360, 220] on td "25/ago/2025 18:00" at bounding box center [375, 240] width 50 height 41
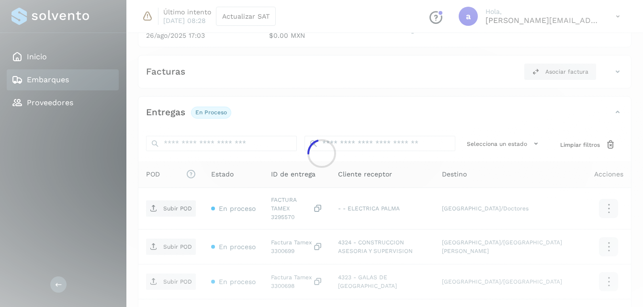
scroll to position [465, 0]
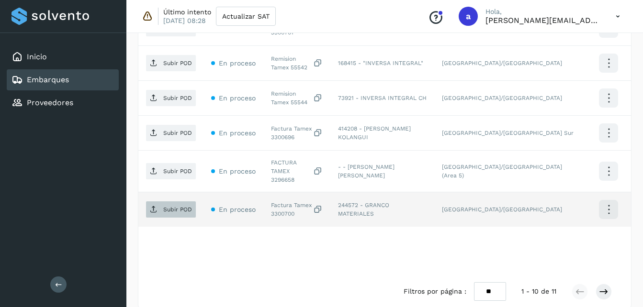
click at [179, 202] on span "Subir POD" at bounding box center [171, 209] width 50 height 15
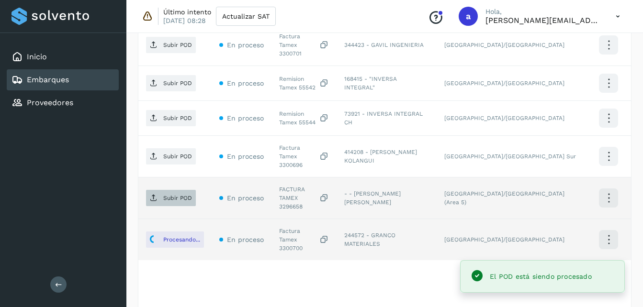
click at [182, 191] on span "Subir POD" at bounding box center [171, 198] width 50 height 15
